Goal: Navigation & Orientation: Find specific page/section

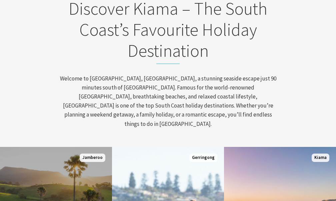
scroll to position [310, 0]
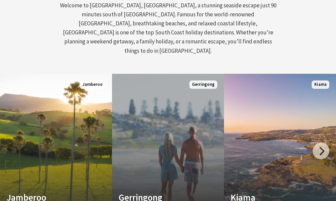
click at [159, 130] on link "Custom Image Used Gerringong A breath of fresh air Read More Gerringong" at bounding box center [168, 154] width 112 height 160
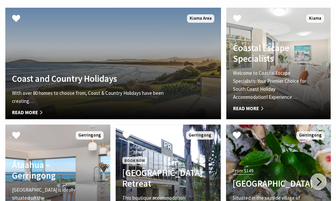
scroll to position [1216, 0]
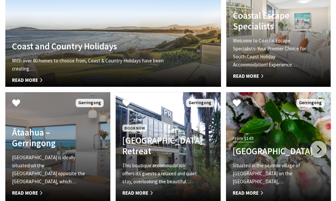
click at [24, 189] on span "Read More" at bounding box center [50, 193] width 76 height 8
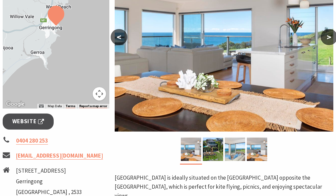
scroll to position [162, 0]
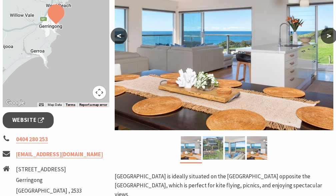
click at [208, 145] on img at bounding box center [213, 147] width 20 height 23
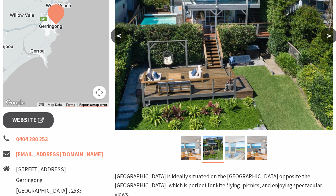
click at [234, 150] on img at bounding box center [235, 147] width 20 height 23
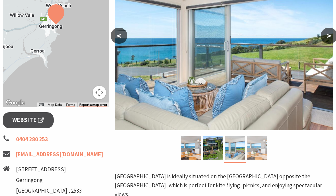
click at [254, 150] on img at bounding box center [256, 147] width 20 height 23
